Goal: Communication & Community: Answer question/provide support

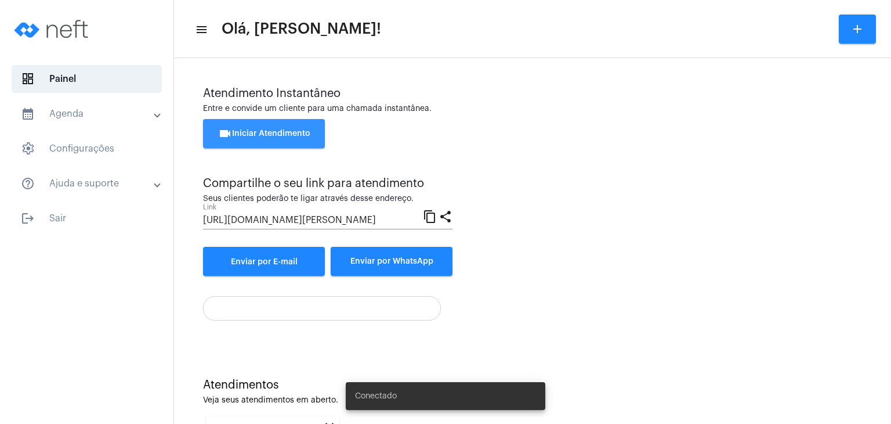
click at [281, 143] on button "videocam Iniciar Atendimento" at bounding box center [264, 133] width 122 height 29
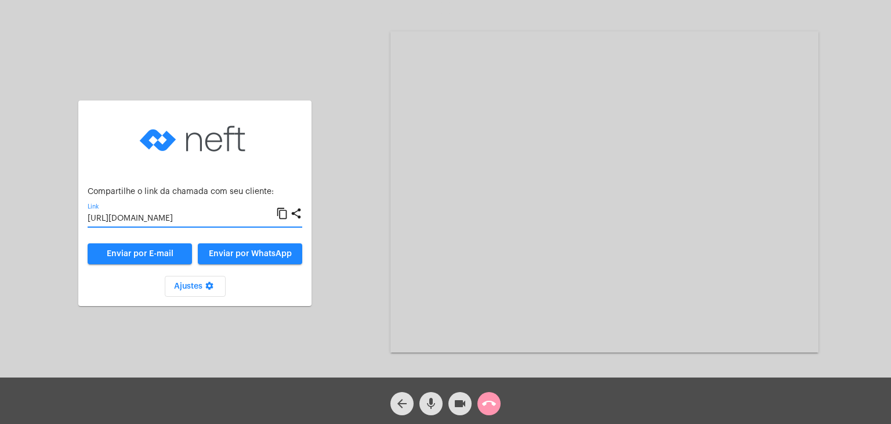
click at [196, 220] on input "[URL][DOMAIN_NAME]" at bounding box center [182, 218] width 189 height 9
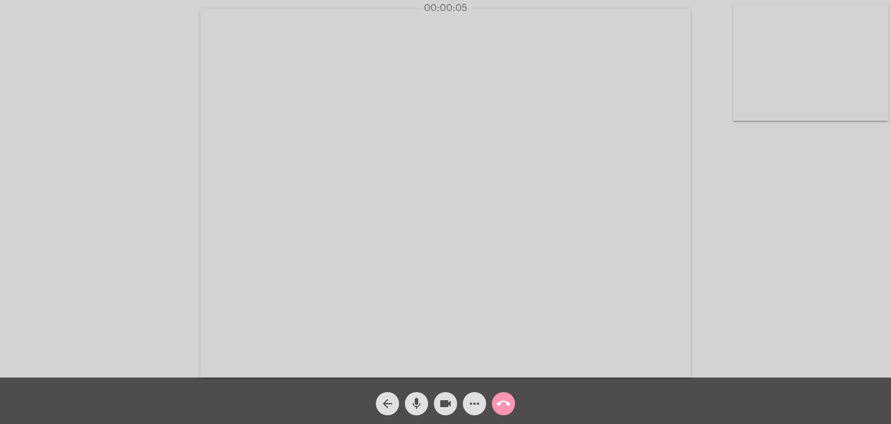
click at [806, 87] on video at bounding box center [810, 63] width 155 height 116
click at [552, 153] on video at bounding box center [564, 192] width 491 height 368
click at [757, 21] on div "Acessando Câmera e Microfone..." at bounding box center [665, 192] width 428 height 374
